Goal: Navigation & Orientation: Find specific page/section

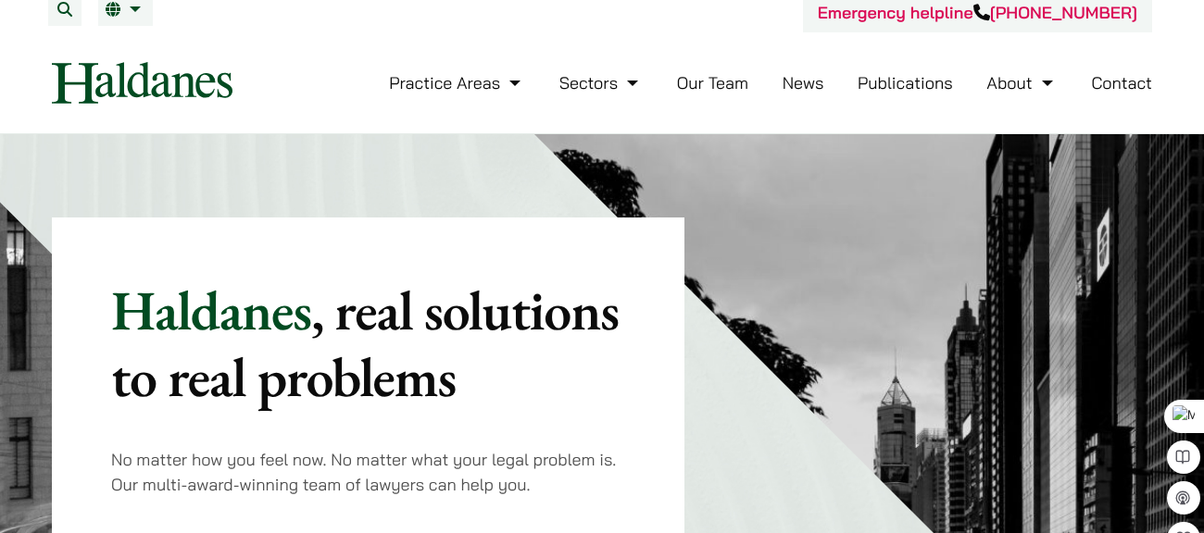
scroll to position [8, 0]
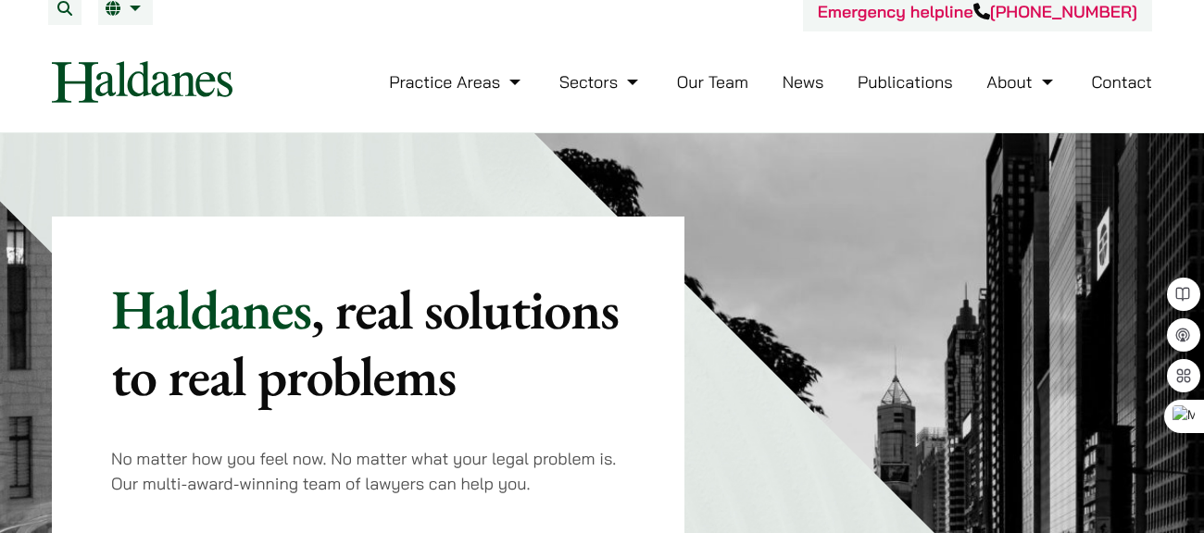
click at [718, 69] on li "Our Team" at bounding box center [712, 82] width 71 height 40
click at [717, 74] on link "Our Team" at bounding box center [712, 81] width 71 height 21
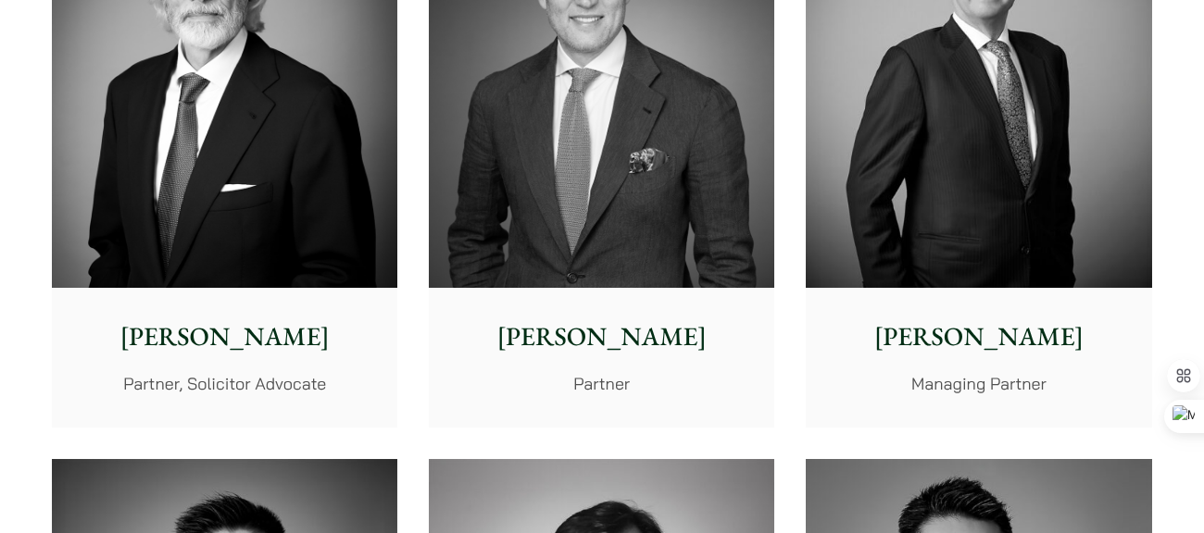
scroll to position [587, 0]
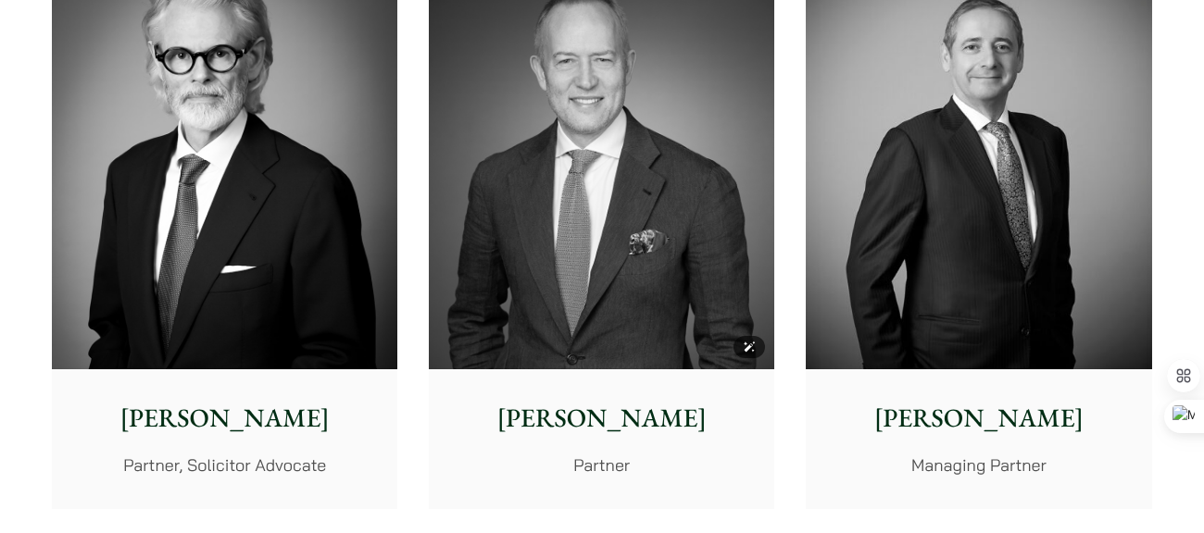
click at [592, 231] on img at bounding box center [601, 153] width 345 height 432
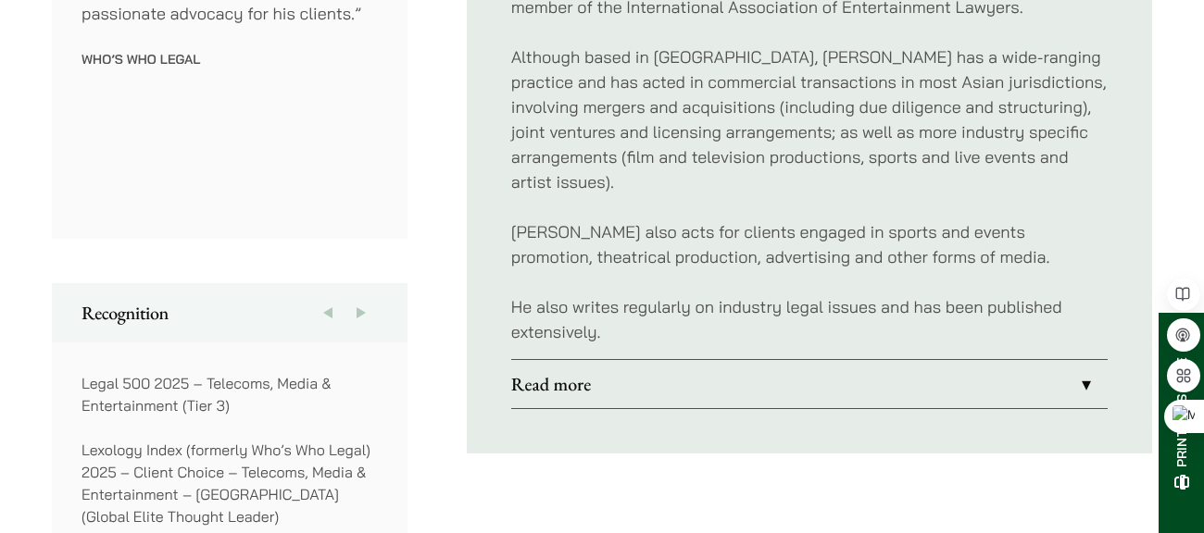
scroll to position [1075, 0]
